Goal: Information Seeking & Learning: Learn about a topic

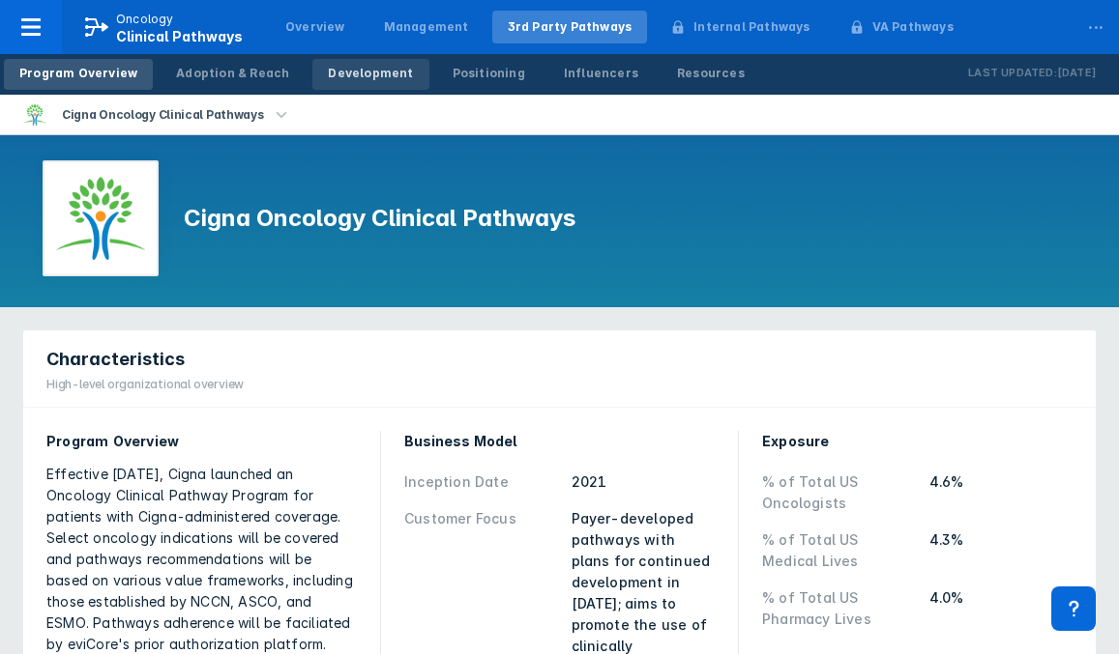
click at [333, 78] on div "Development" at bounding box center [370, 73] width 85 height 17
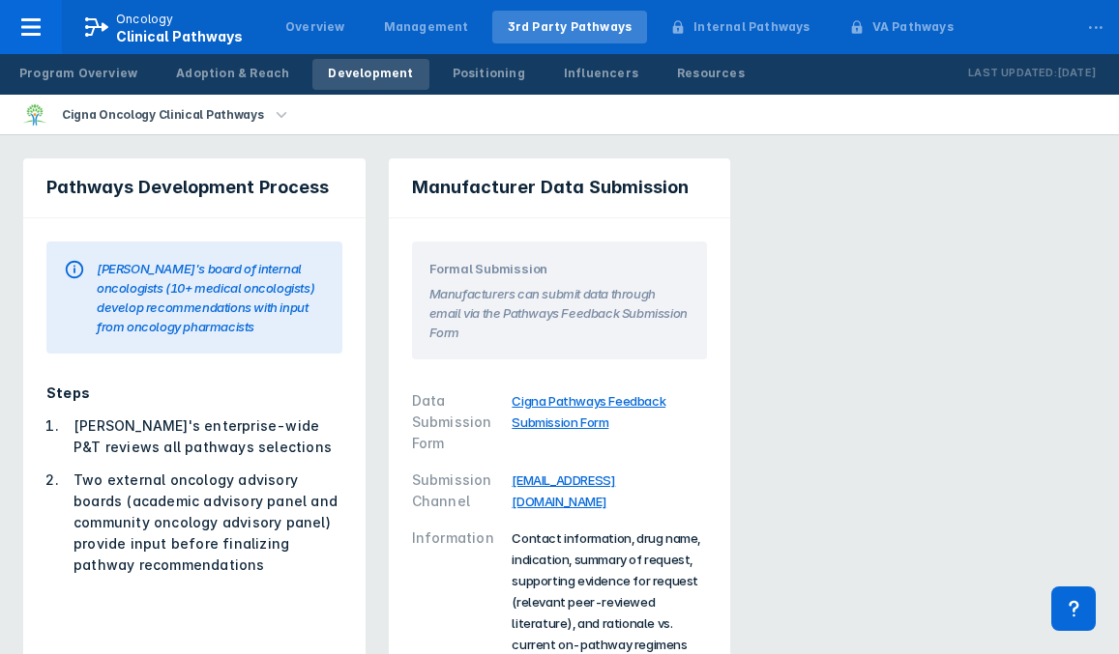
click at [277, 363] on div "Steps Cigna's enterprise-wide P&T reviews all pathways selections Two external …" at bounding box center [194, 480] width 342 height 240
click at [387, 82] on link "Development" at bounding box center [370, 74] width 116 height 31
click at [456, 130] on div "Cigna Oncology Clinical Pathways" at bounding box center [559, 115] width 1119 height 41
click at [489, 371] on div "Data Submission Form Cigna Pathways Feedback Submission Form Submission Channel…" at bounding box center [559, 523] width 319 height 304
click at [191, 73] on div "Adoption & Reach" at bounding box center [232, 73] width 113 height 17
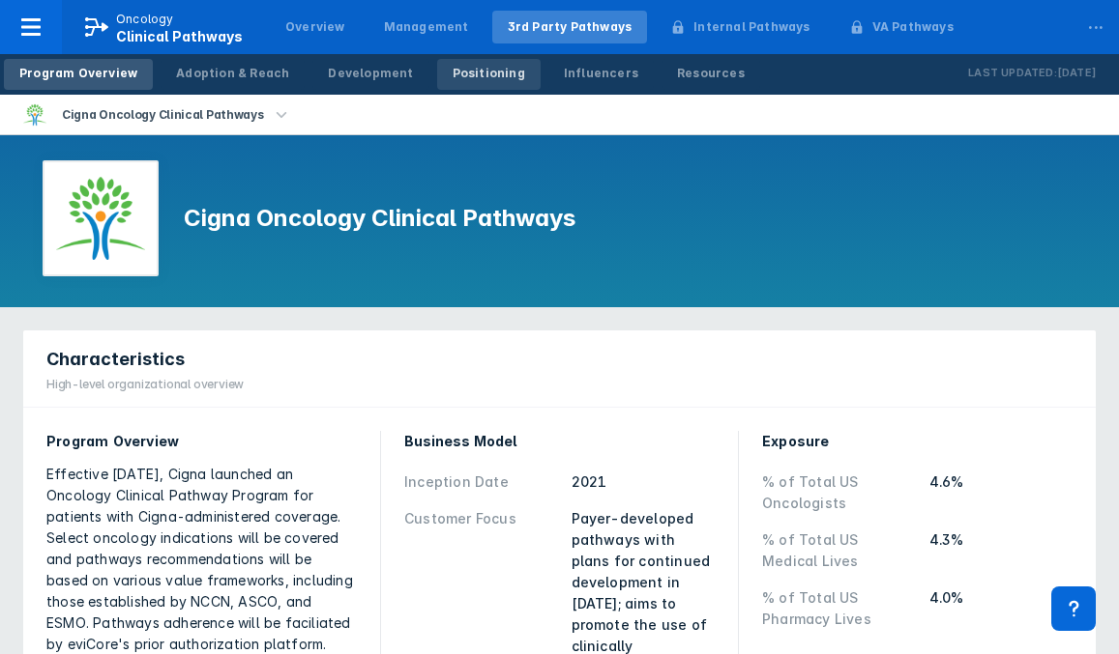
click at [467, 83] on link "Positioning" at bounding box center [488, 74] width 103 height 31
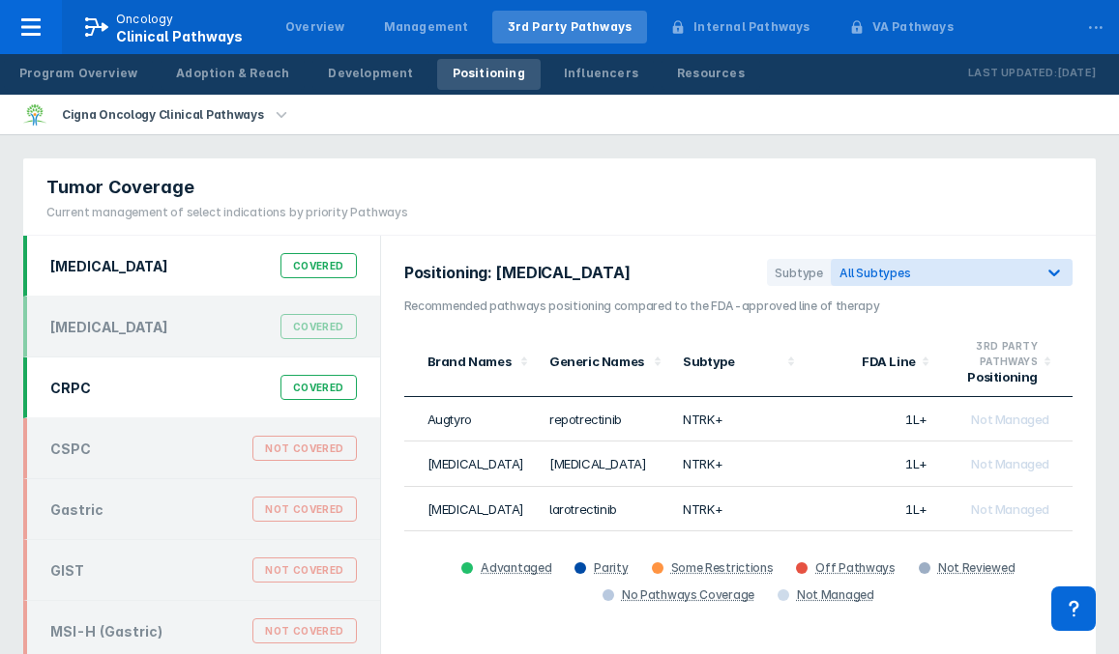
click at [108, 393] on div "CRPC Covered" at bounding box center [204, 387] width 330 height 37
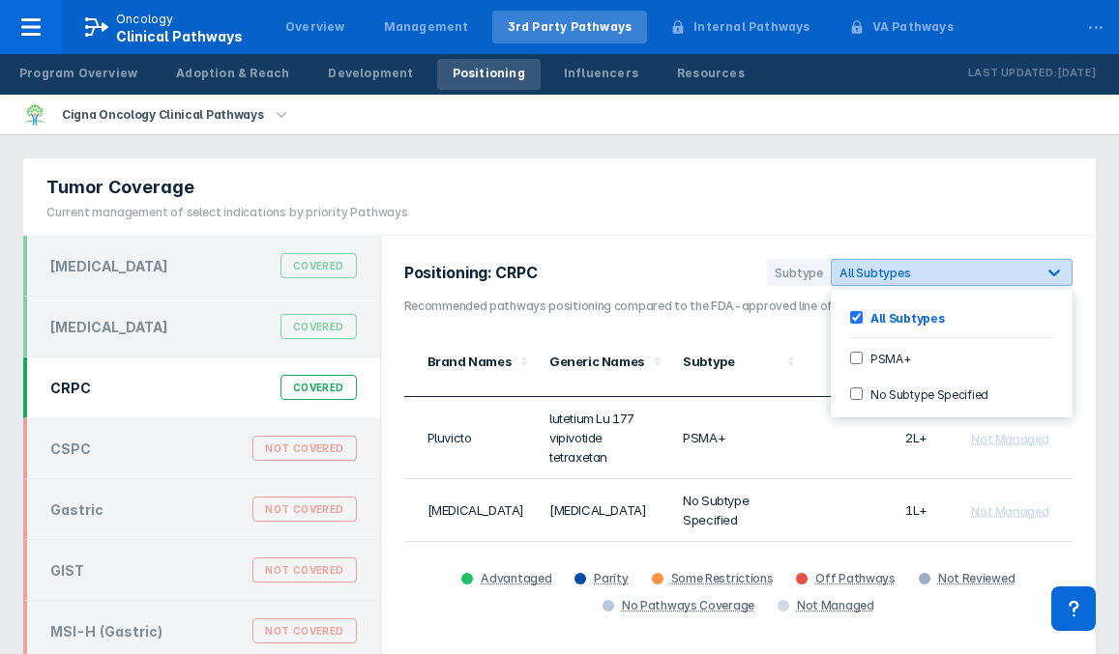
click at [1019, 278] on div "All Subtypes" at bounding box center [933, 273] width 189 height 15
click at [1091, 340] on div "Positioning: CRPC Subtype 3 results available. Use Up and Down to choose option…" at bounding box center [738, 463] width 714 height 455
